Goal: Navigation & Orientation: Find specific page/section

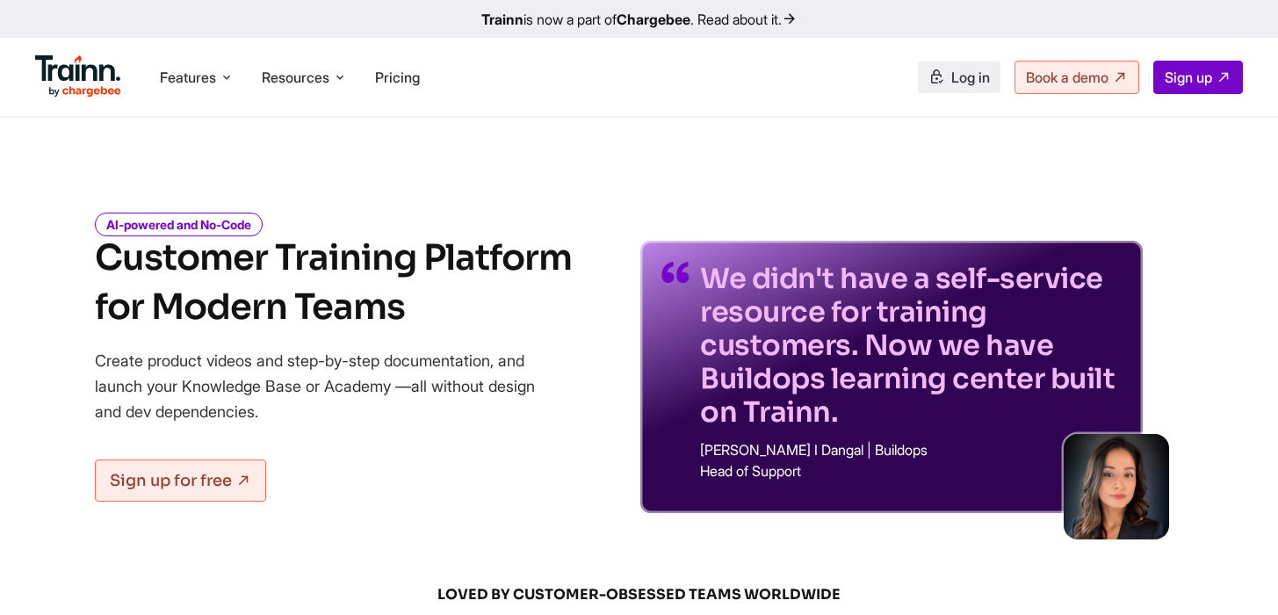
click at [951, 80] on span "Log in" at bounding box center [970, 78] width 39 height 18
click at [341, 89] on li "Resources Resources Trainn Help Center Help videos to get you started. Trainn B…" at bounding box center [304, 77] width 99 height 33
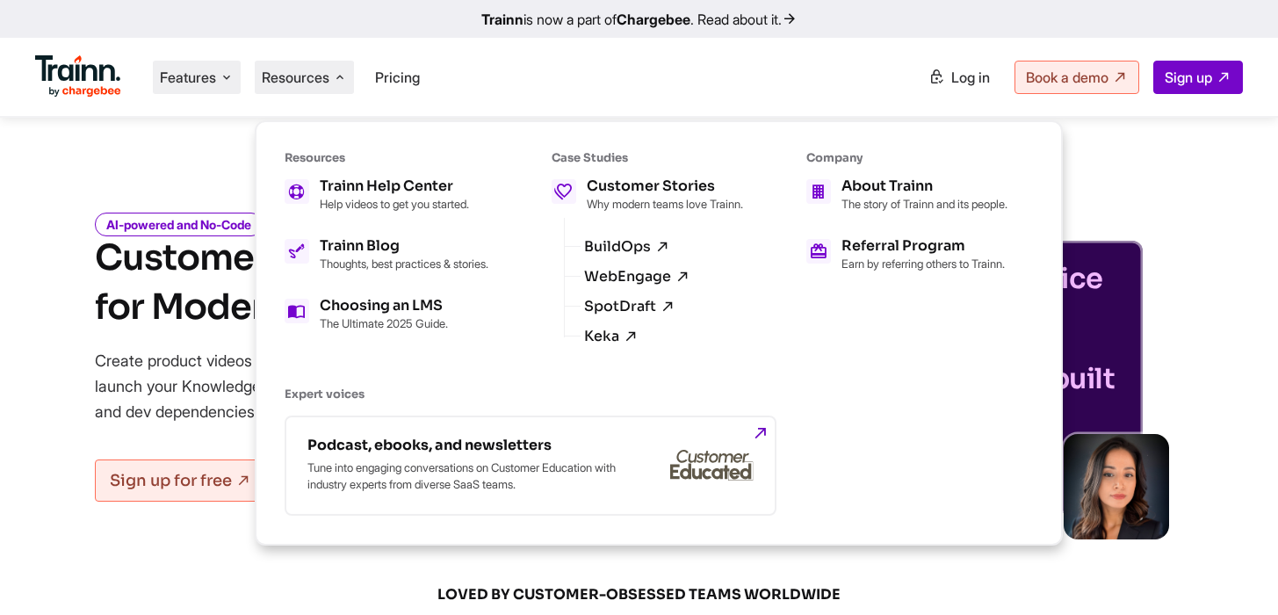
click at [177, 84] on span "Features" at bounding box center [188, 77] width 56 height 19
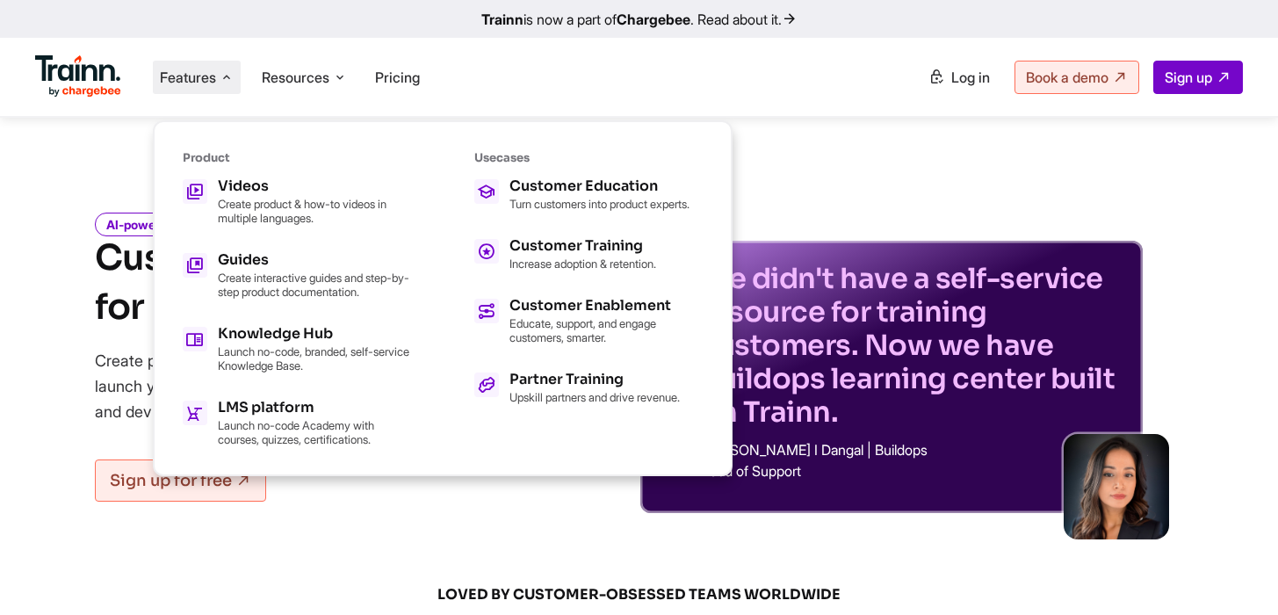
click at [705, 95] on div "Features Product Videos Create product & how-to videos in multiple languages. G…" at bounding box center [639, 77] width 1278 height 78
